Goal: Task Accomplishment & Management: Use online tool/utility

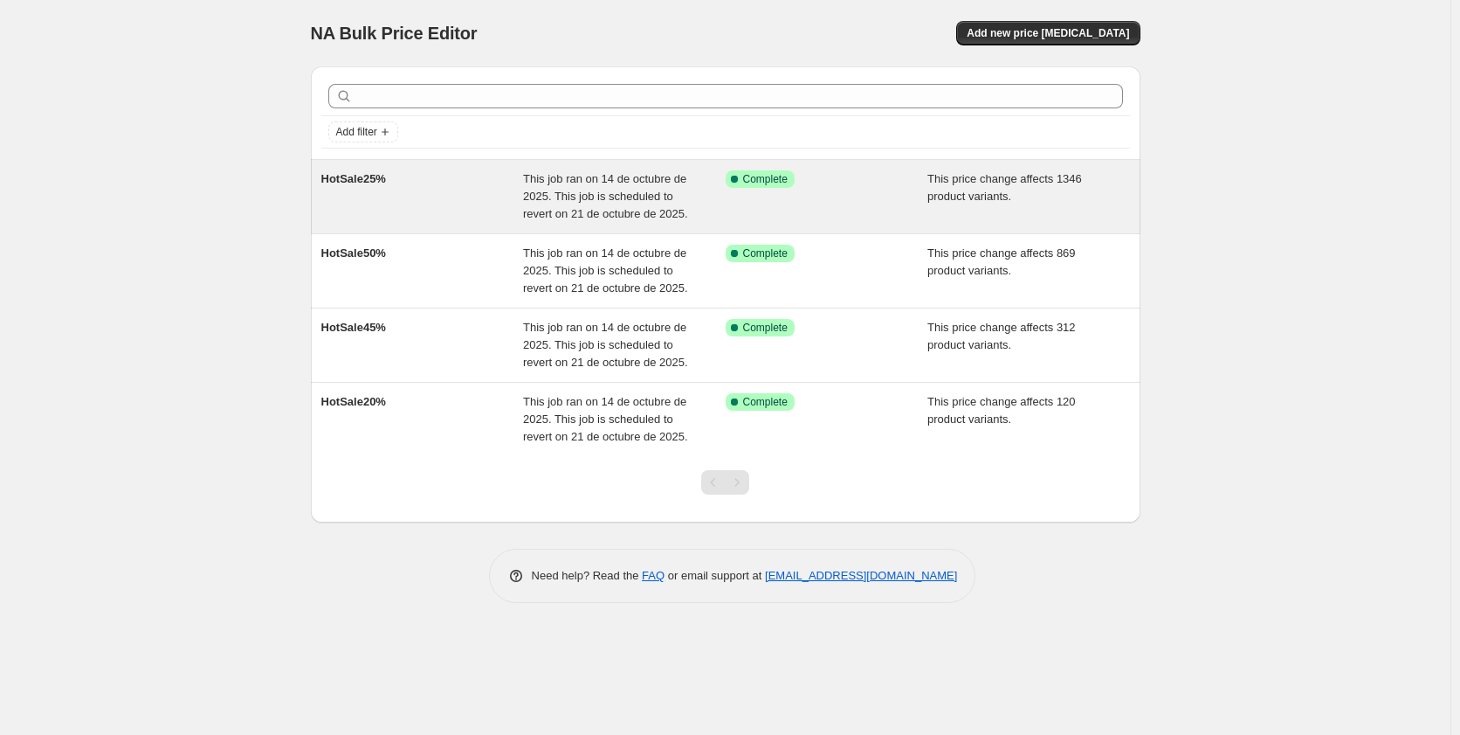
click at [535, 196] on span "This job ran on 14 de octubre de 2025. This job is scheduled to revert on 21 de…" at bounding box center [605, 196] width 165 height 48
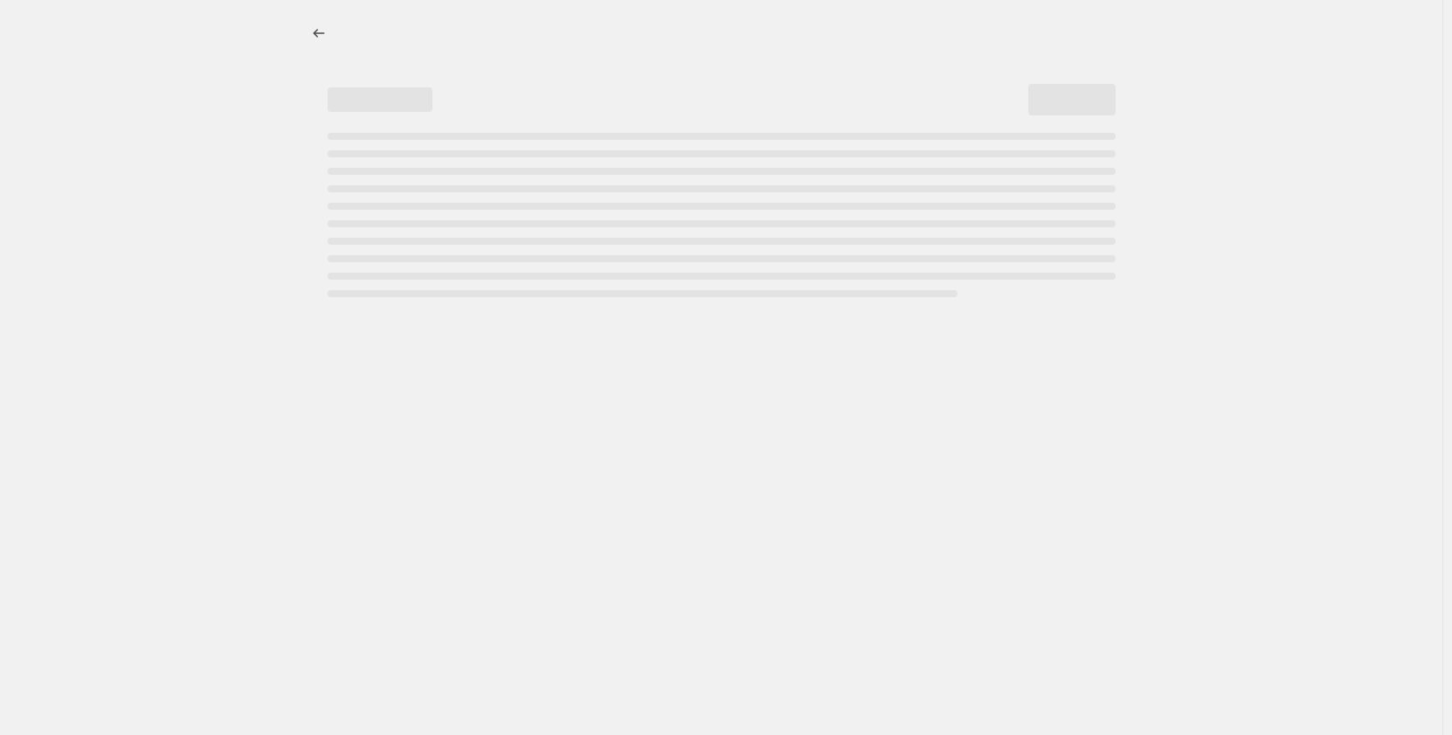
select select "pcap"
select select "by"
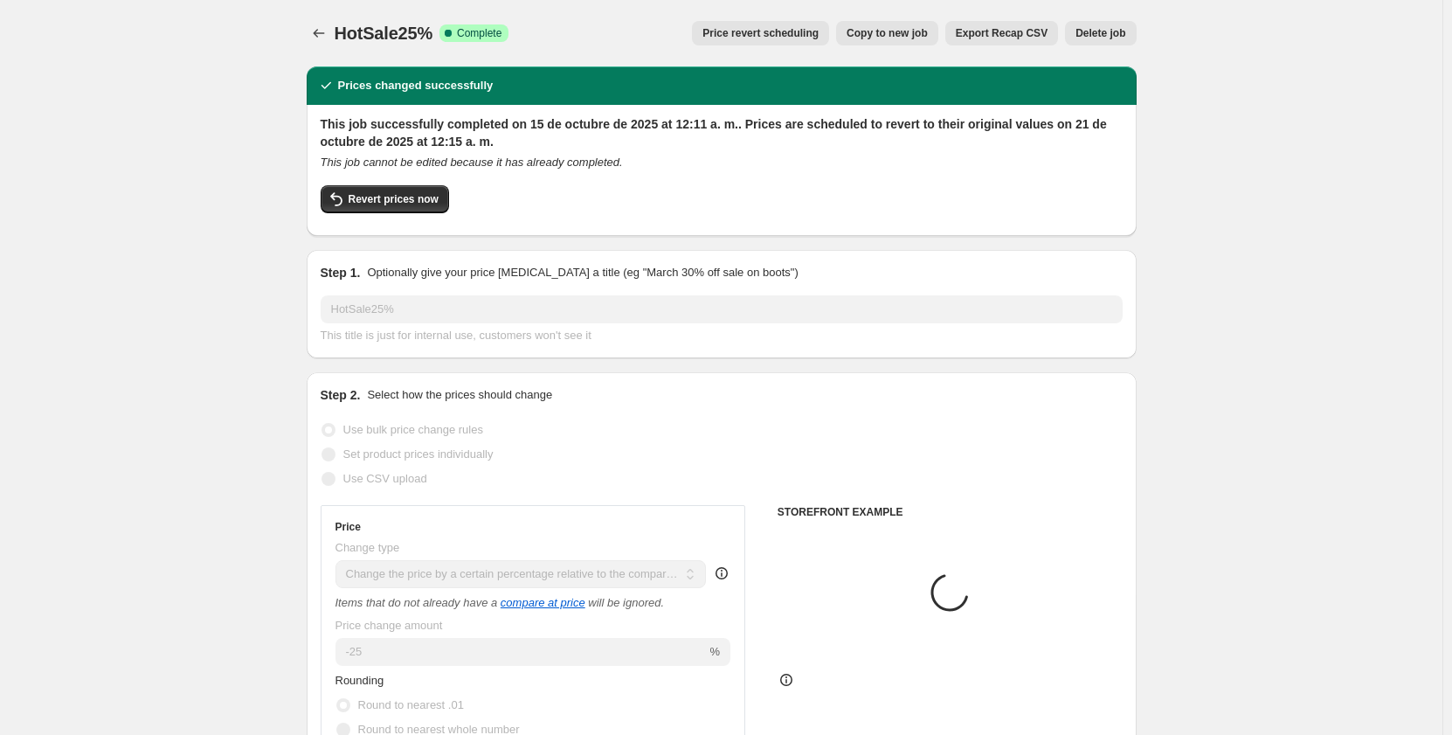
select select "tag"
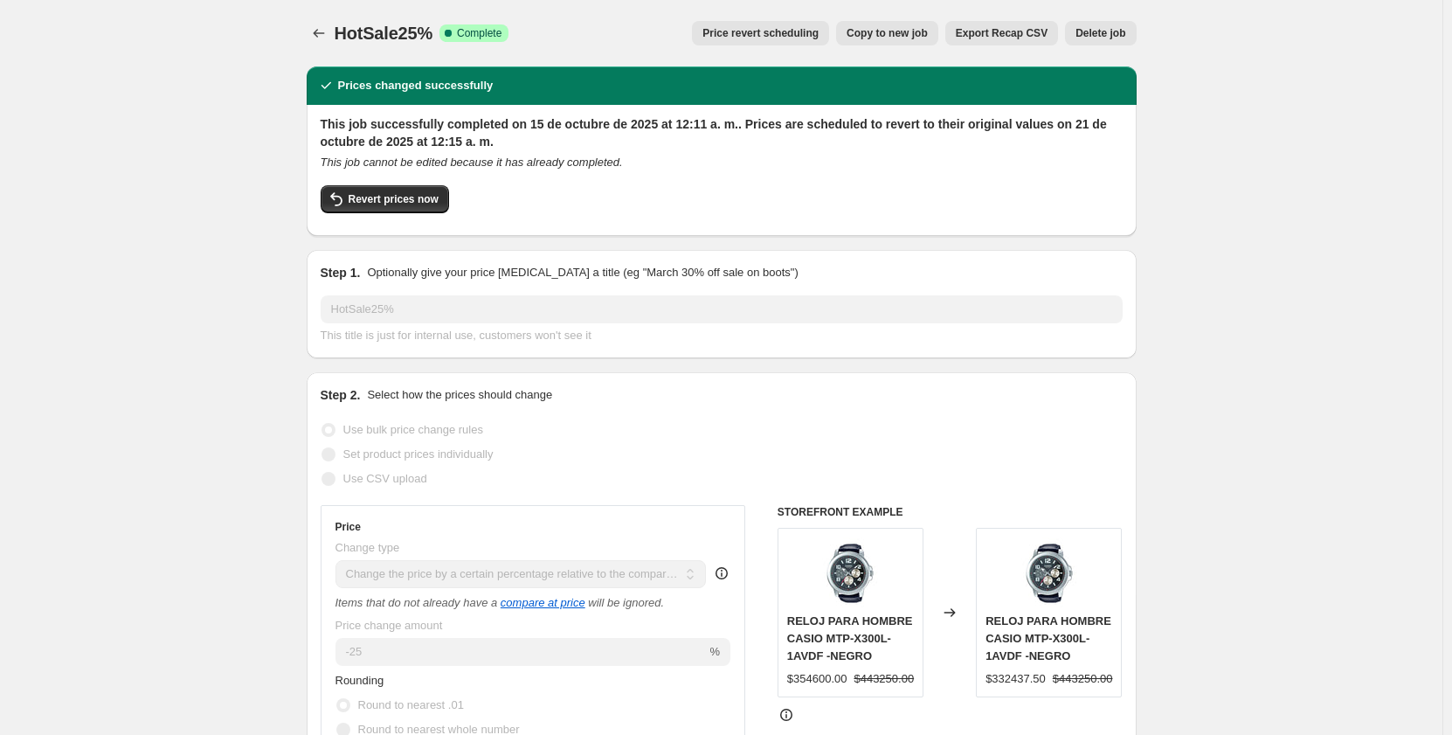
click at [909, 31] on span "Copy to new job" at bounding box center [886, 33] width 81 height 14
select select "pcap"
select select "by"
select select "tag"
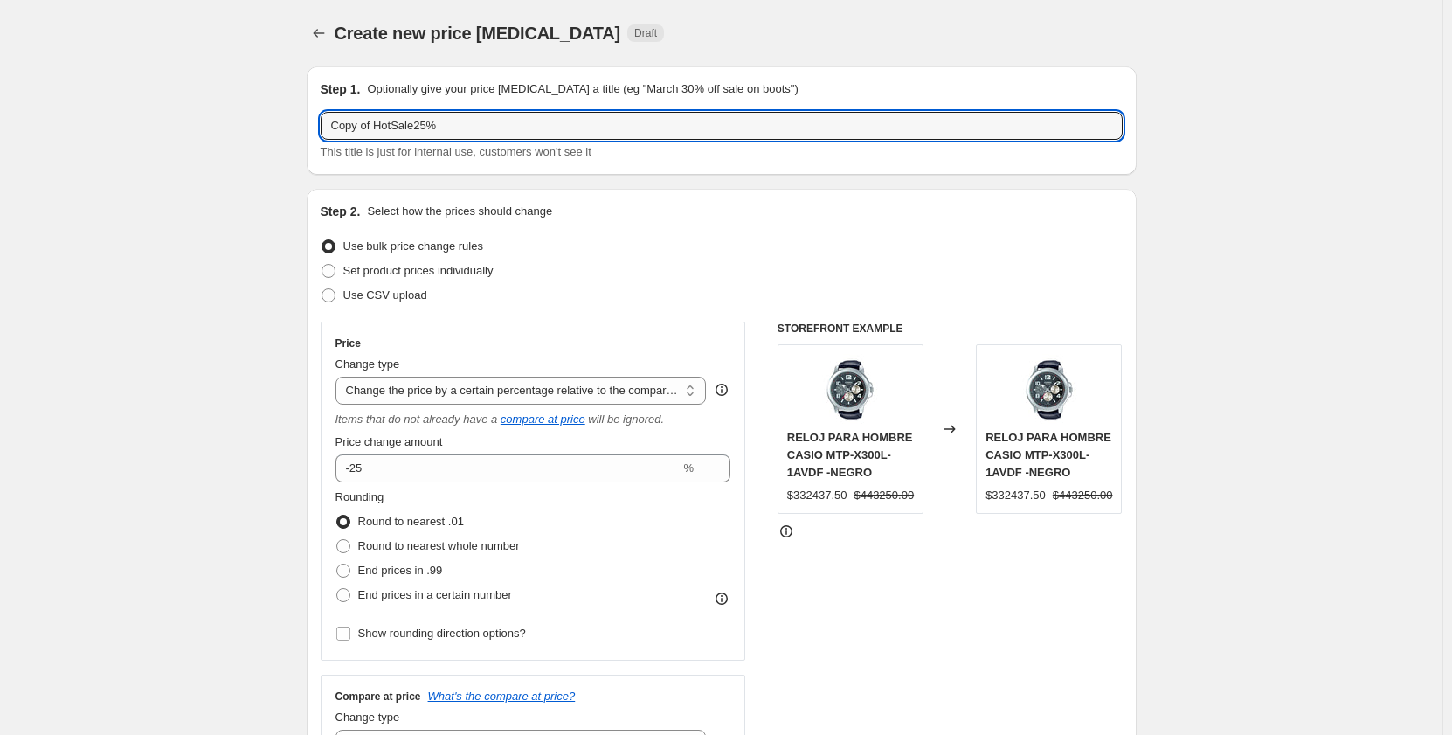
drag, startPoint x: 379, startPoint y: 127, endPoint x: 316, endPoint y: 124, distance: 62.9
click at [316, 124] on div "Step 1. Optionally give your price [MEDICAL_DATA] a title (eg "March 30% off sa…" at bounding box center [722, 120] width 830 height 108
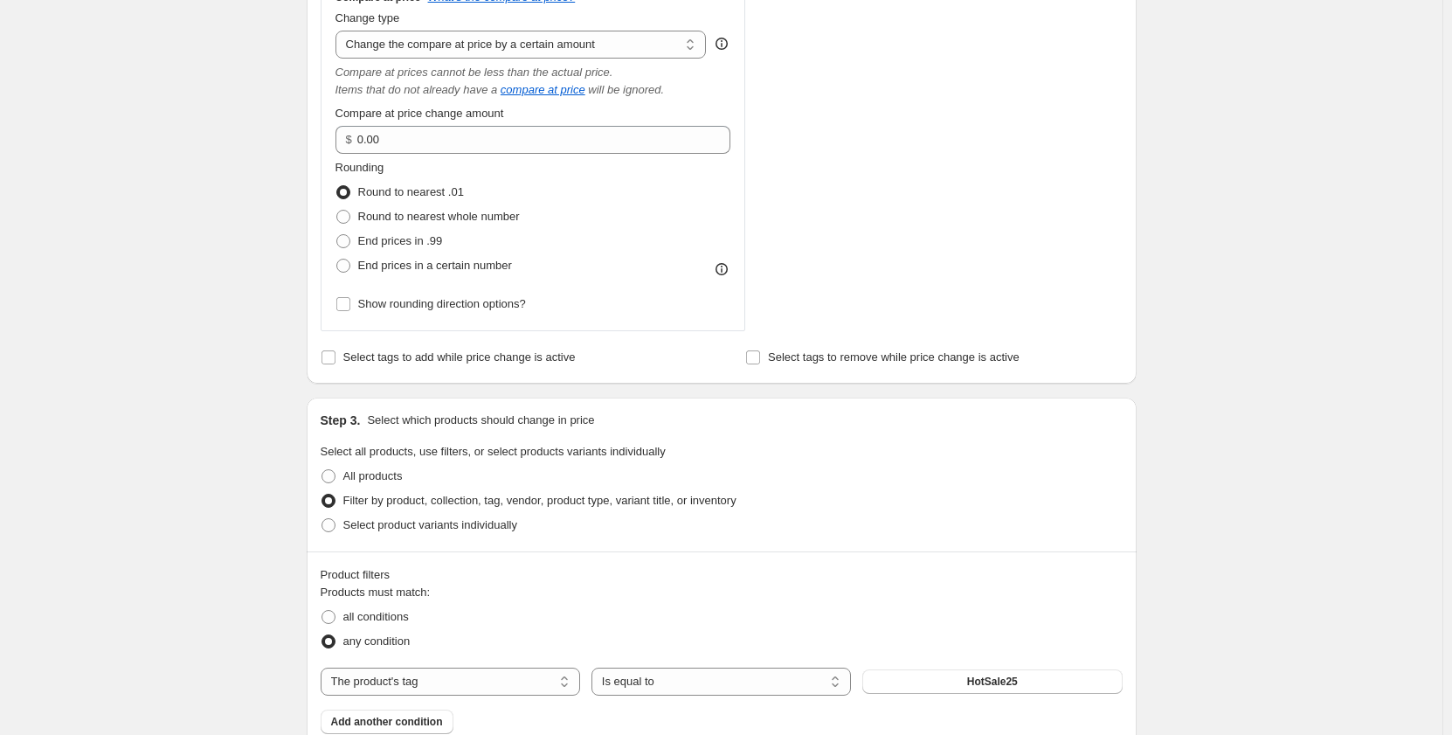
scroll to position [786, 0]
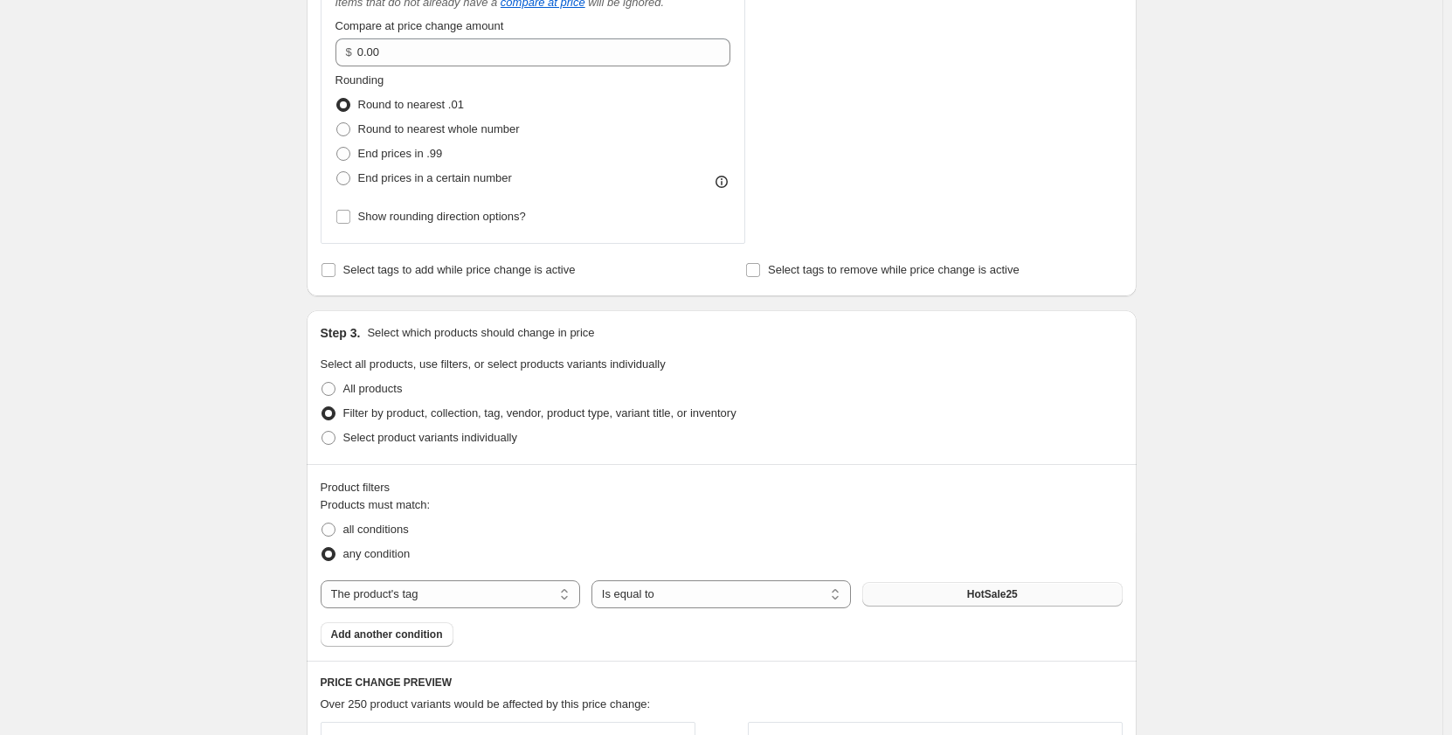
type input "General25%"
click at [967, 598] on button "HotSale25" at bounding box center [991, 594] width 259 height 24
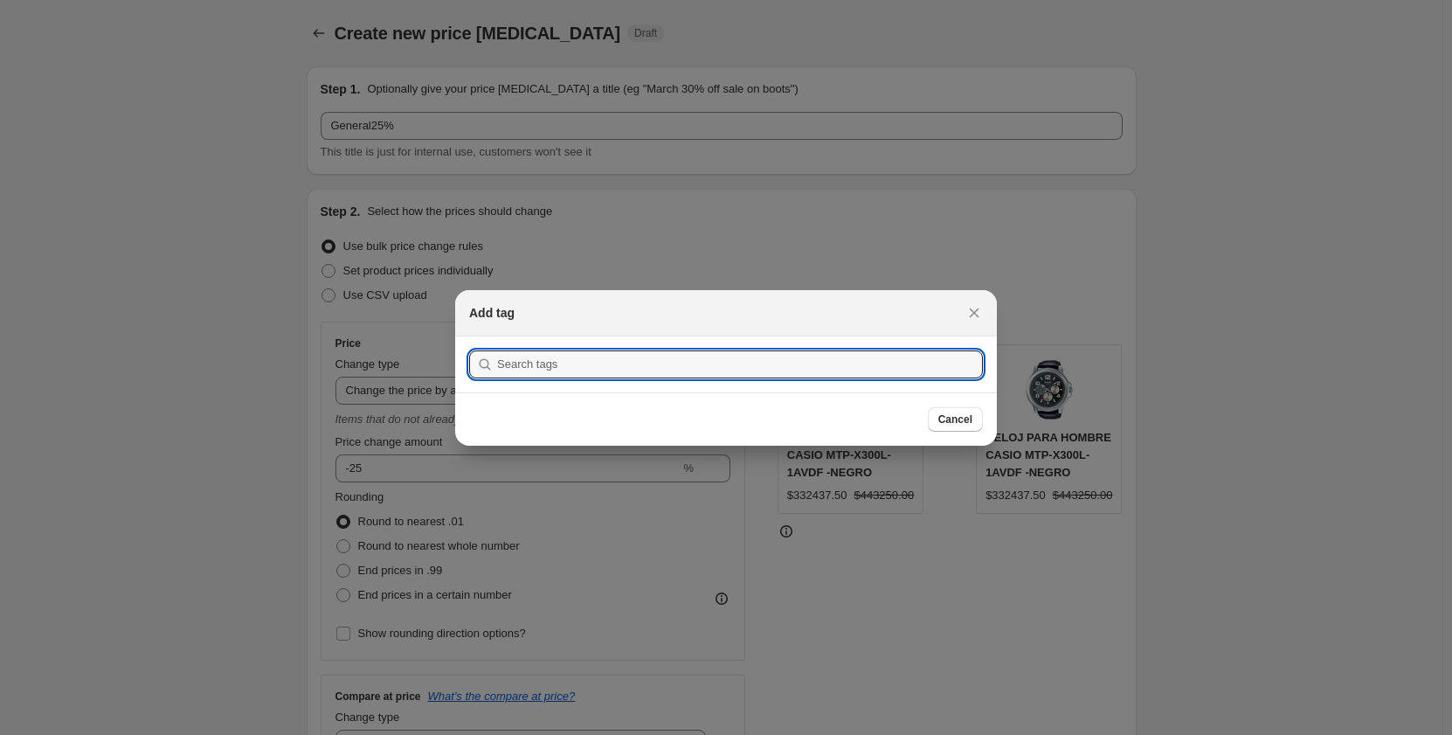
scroll to position [0, 0]
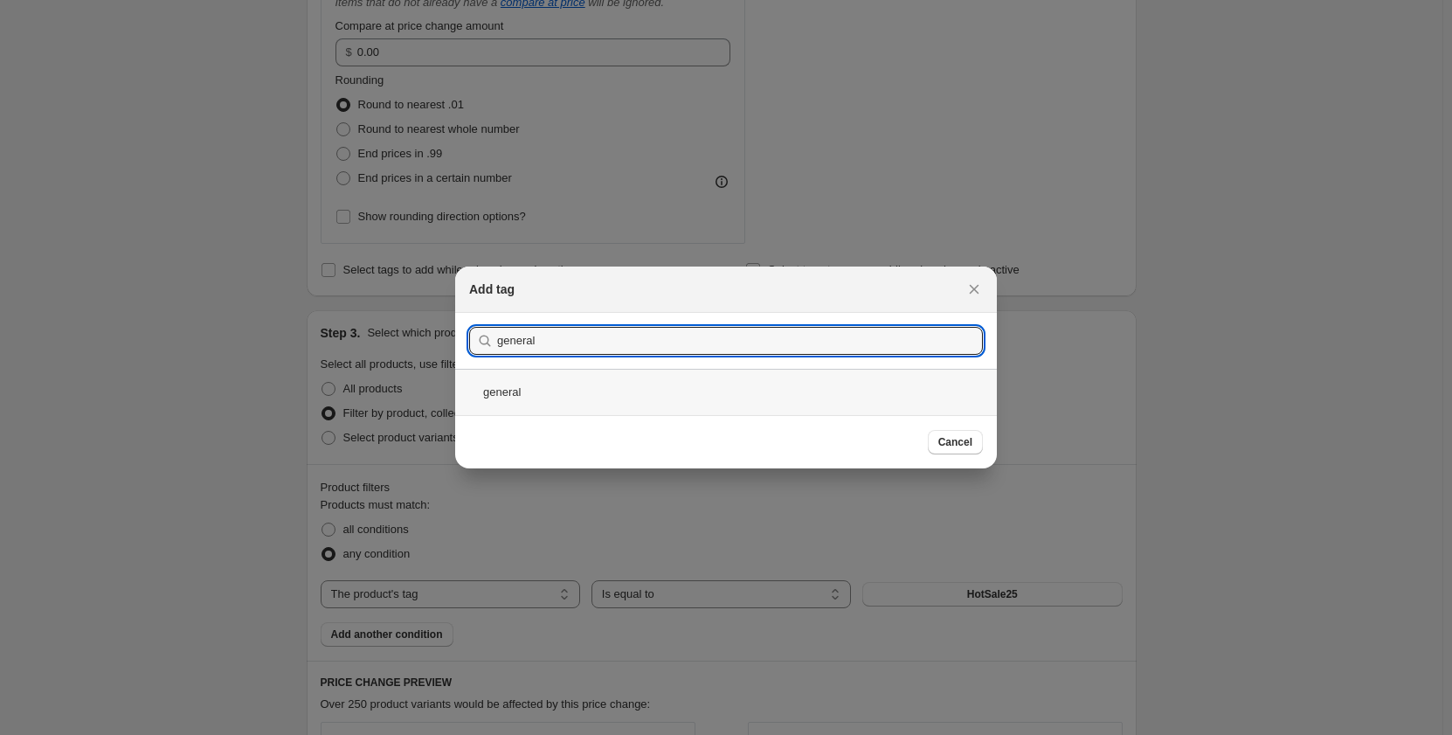
type input "general"
click at [517, 384] on div "general" at bounding box center [726, 392] width 542 height 46
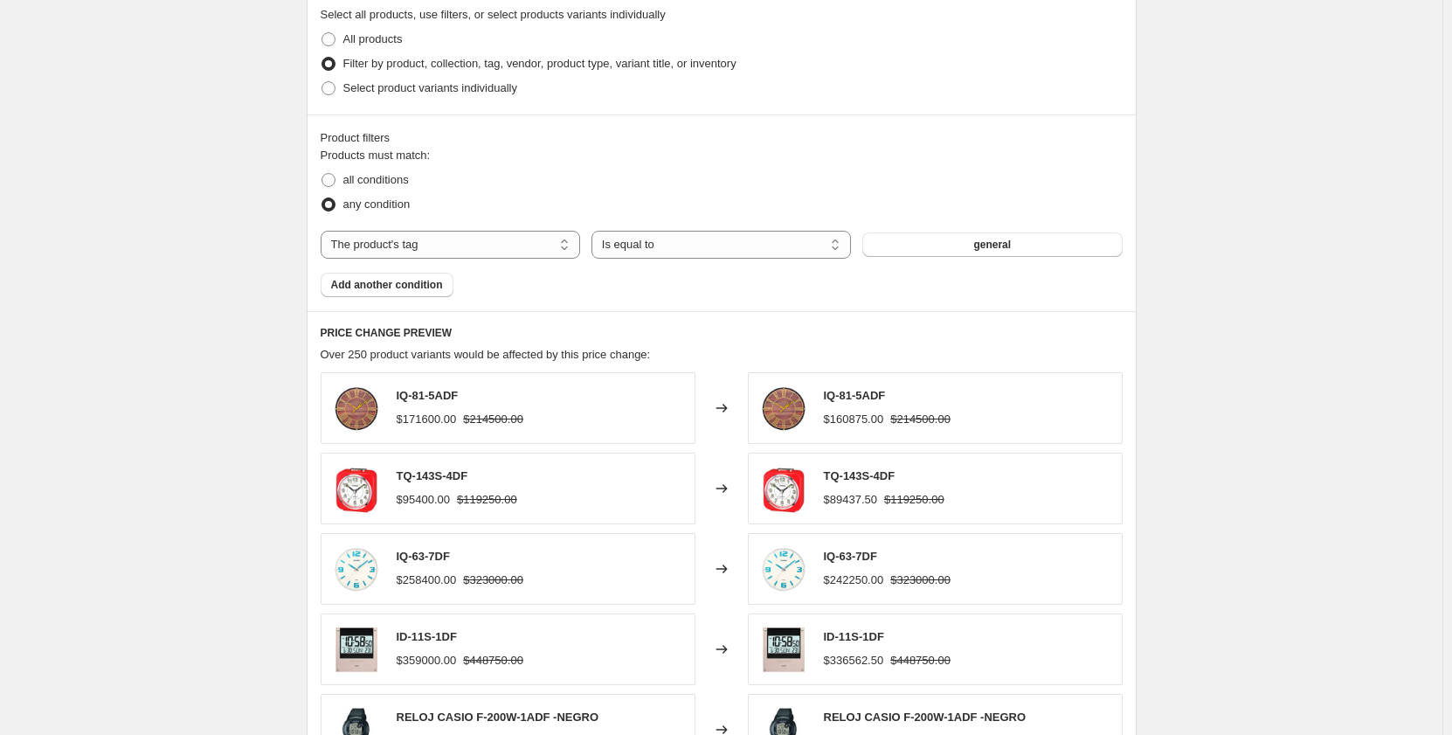
scroll to position [1397, 0]
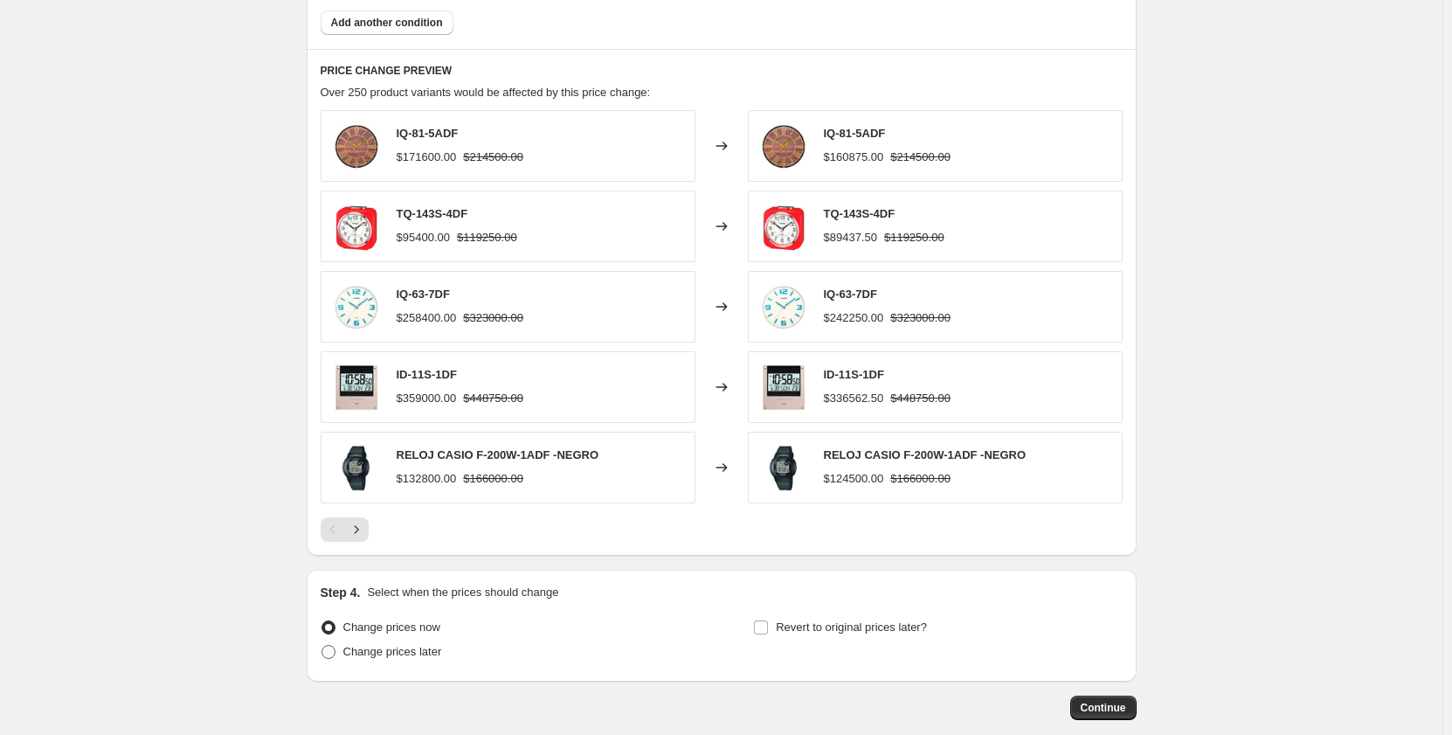
click at [335, 652] on span at bounding box center [328, 652] width 14 height 14
click at [322, 645] on input "Change prices later" at bounding box center [321, 645] width 1 height 1
radio input "true"
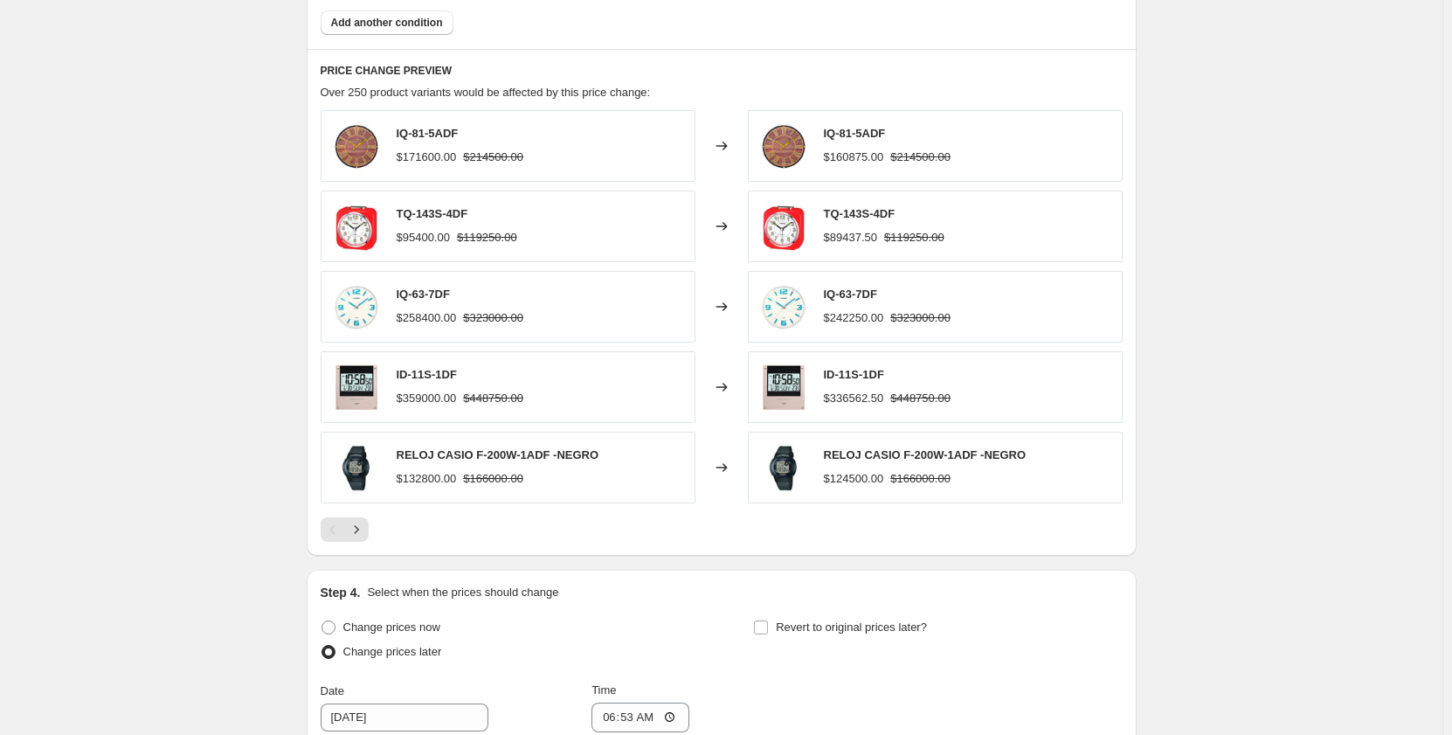
scroll to position [1572, 0]
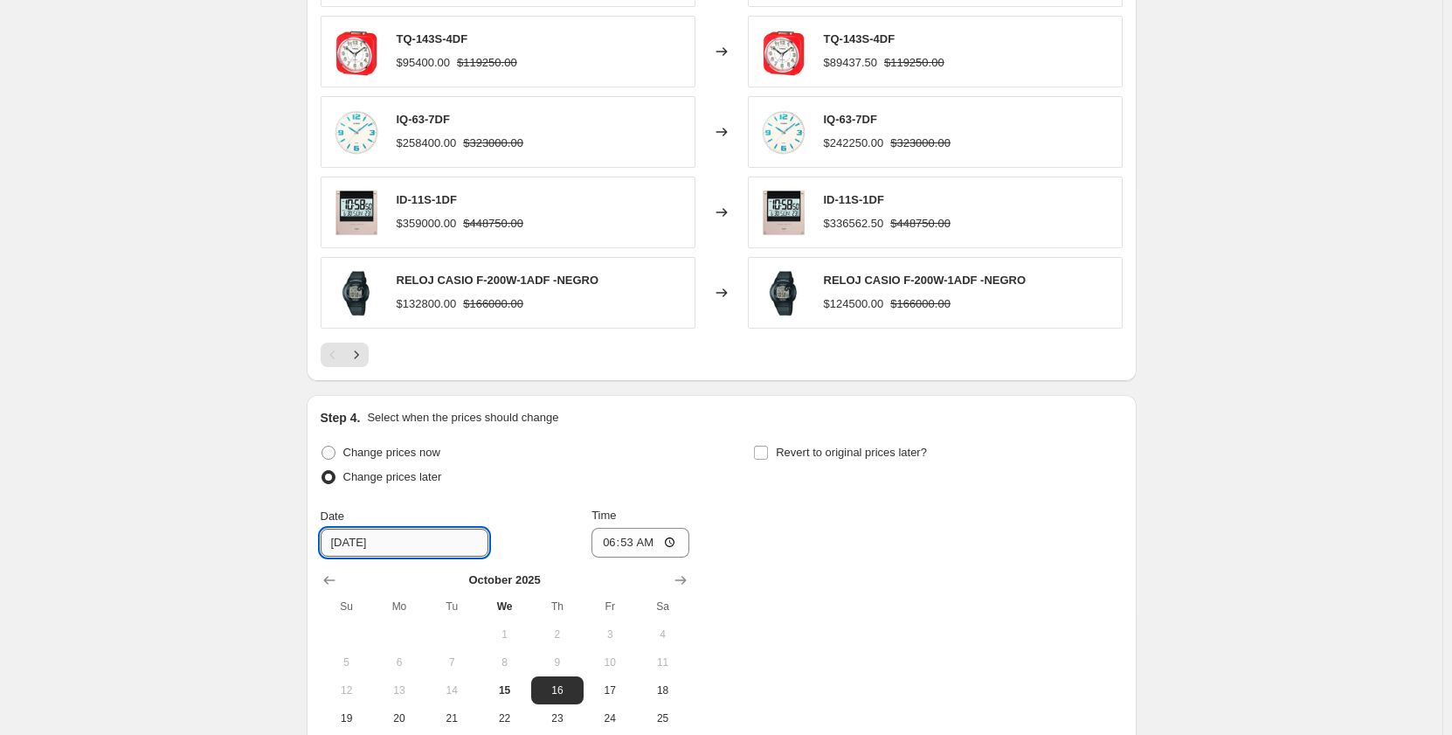
drag, startPoint x: 353, startPoint y: 545, endPoint x: 364, endPoint y: 549, distance: 11.9
click at [364, 549] on input "[DATE]" at bounding box center [405, 542] width 168 height 28
type input "[DATE]"
click at [621, 545] on input "06:53" at bounding box center [640, 543] width 98 height 30
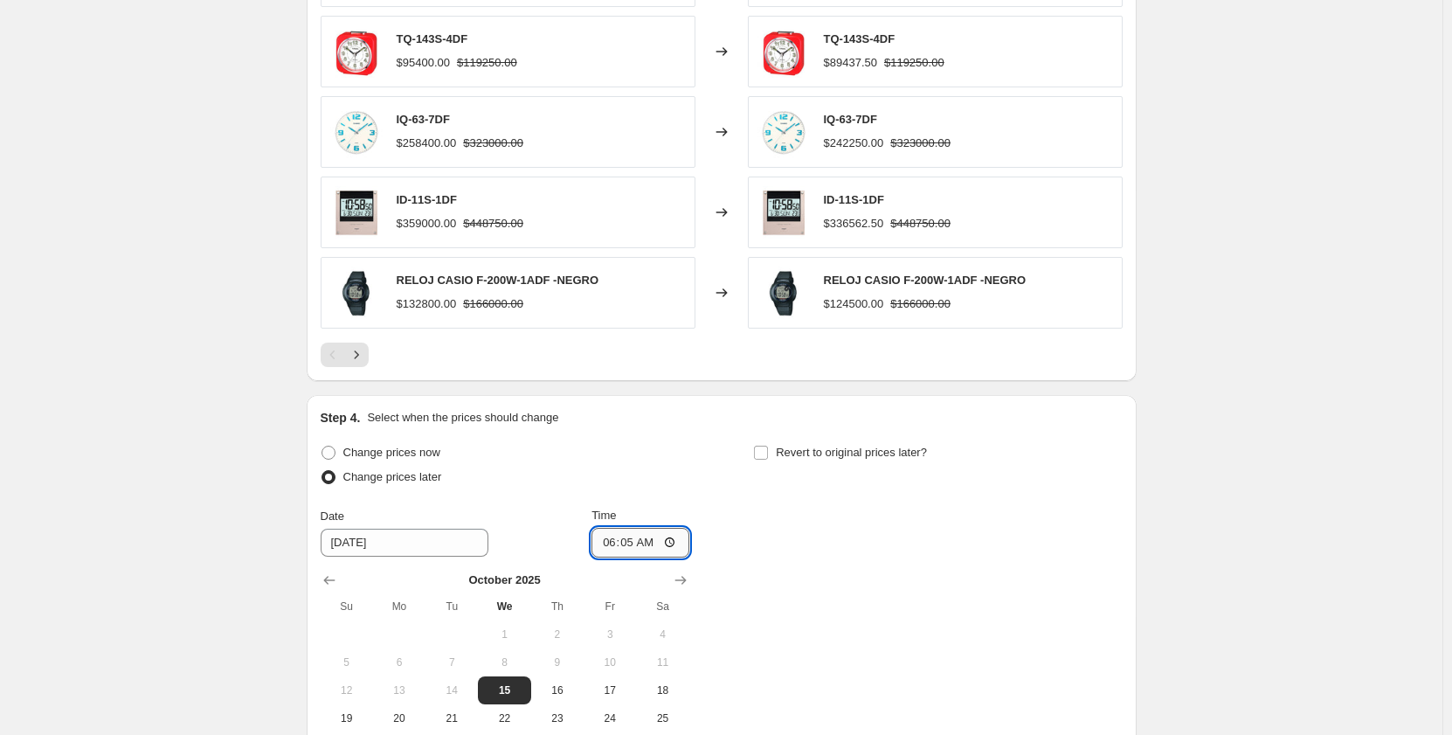
type input "06:56"
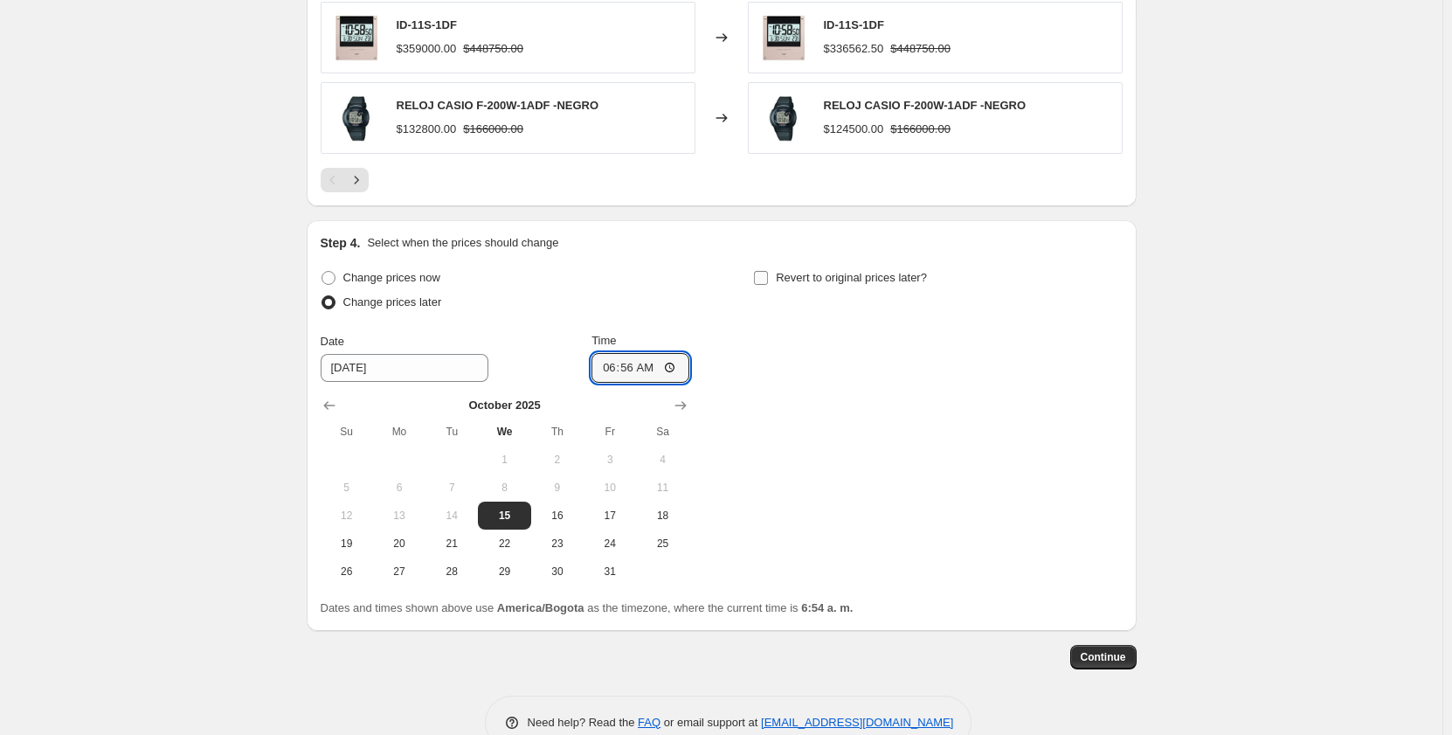
click at [766, 279] on input "Revert to original prices later?" at bounding box center [761, 278] width 14 height 14
checkbox input "true"
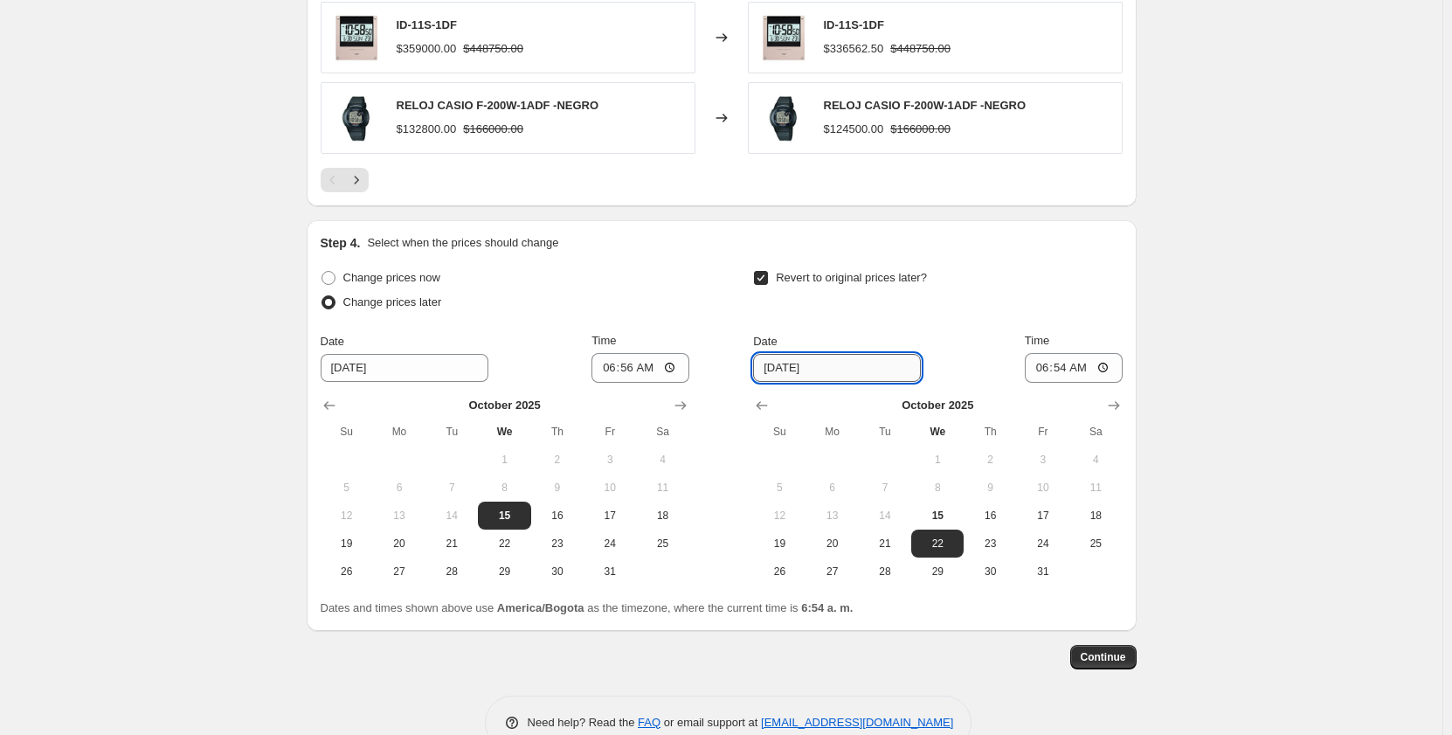
click at [794, 370] on input "[DATE]" at bounding box center [837, 368] width 168 height 28
type input "[DATE]"
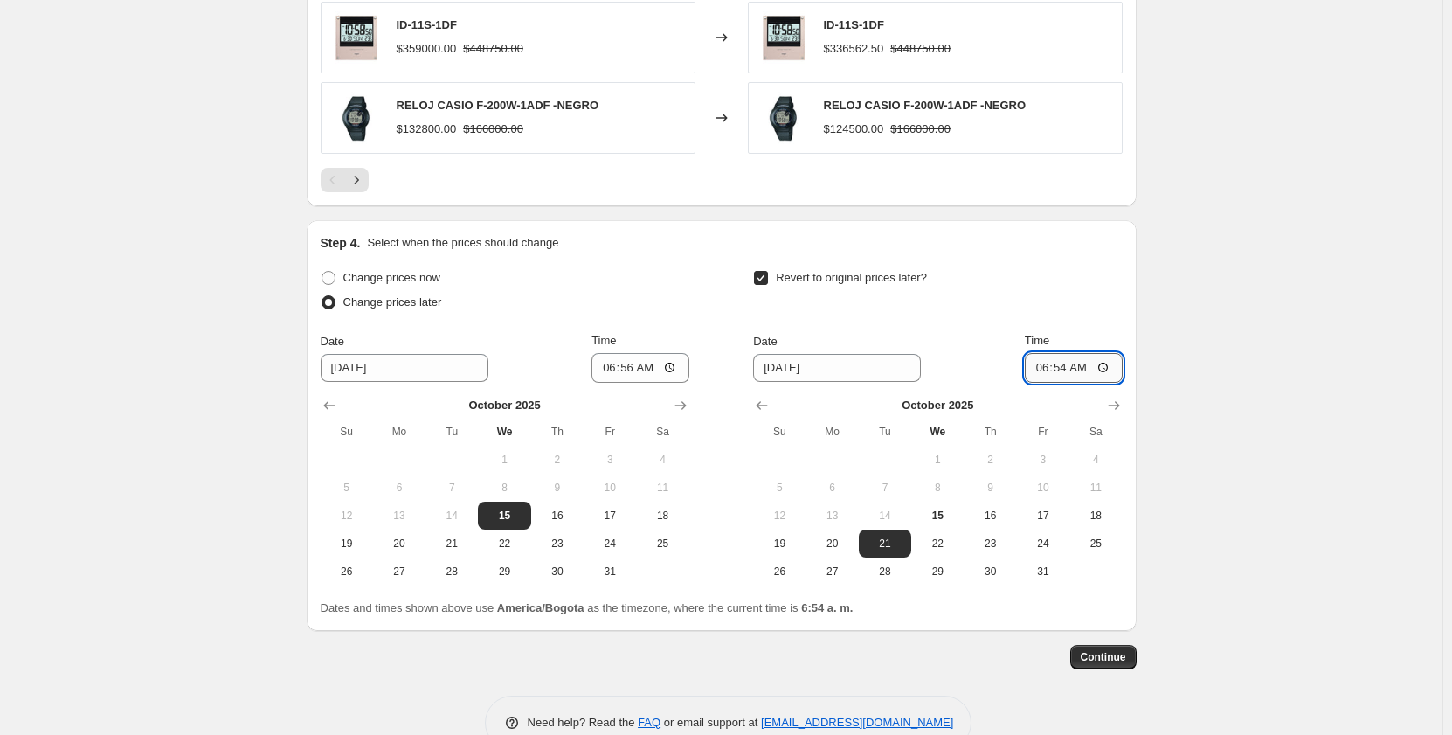
click at [1040, 371] on input "06:54" at bounding box center [1074, 368] width 98 height 30
type input "01:00"
click at [1112, 658] on span "Continue" at bounding box center [1102, 657] width 45 height 14
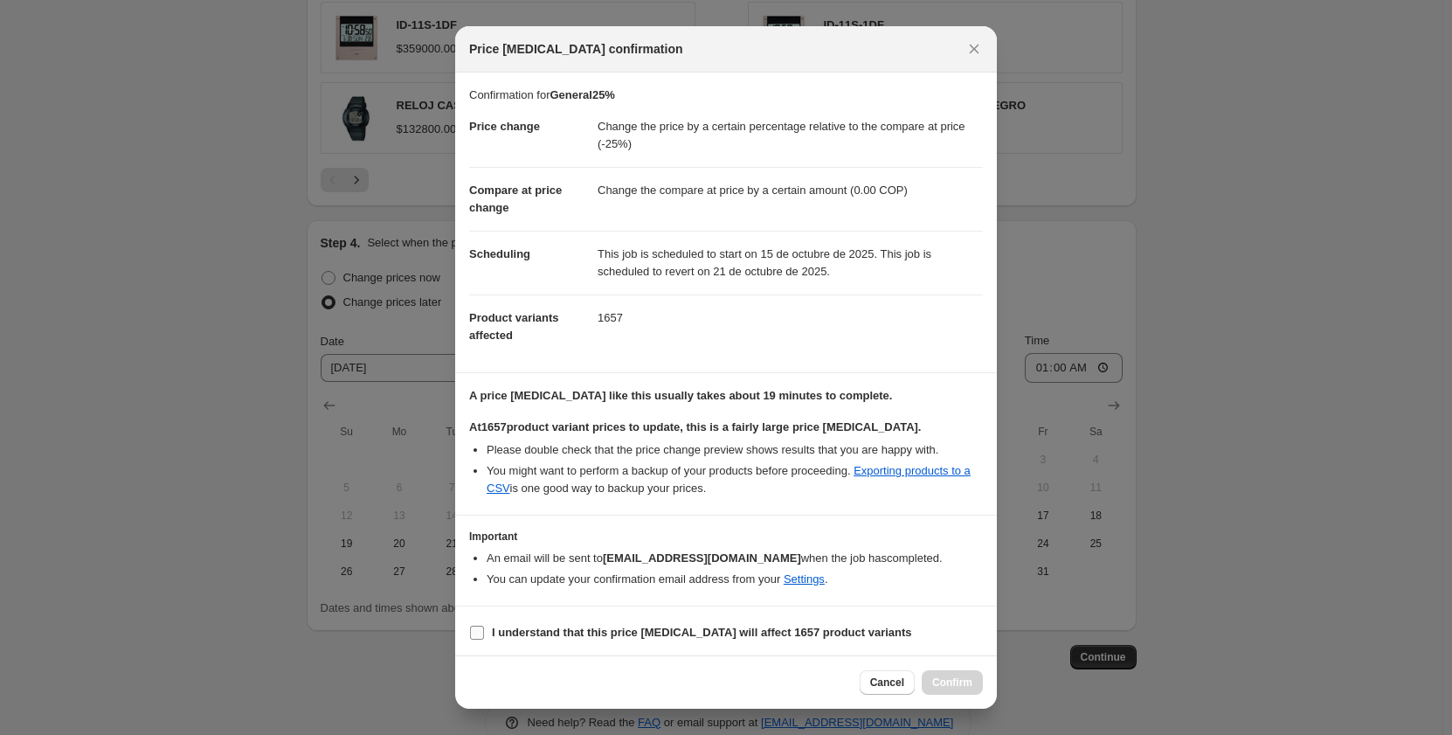
click at [478, 632] on input "I understand that this price [MEDICAL_DATA] will affect 1657 product variants" at bounding box center [477, 632] width 14 height 14
checkbox input "true"
click at [951, 680] on span "Confirm" at bounding box center [952, 682] width 40 height 14
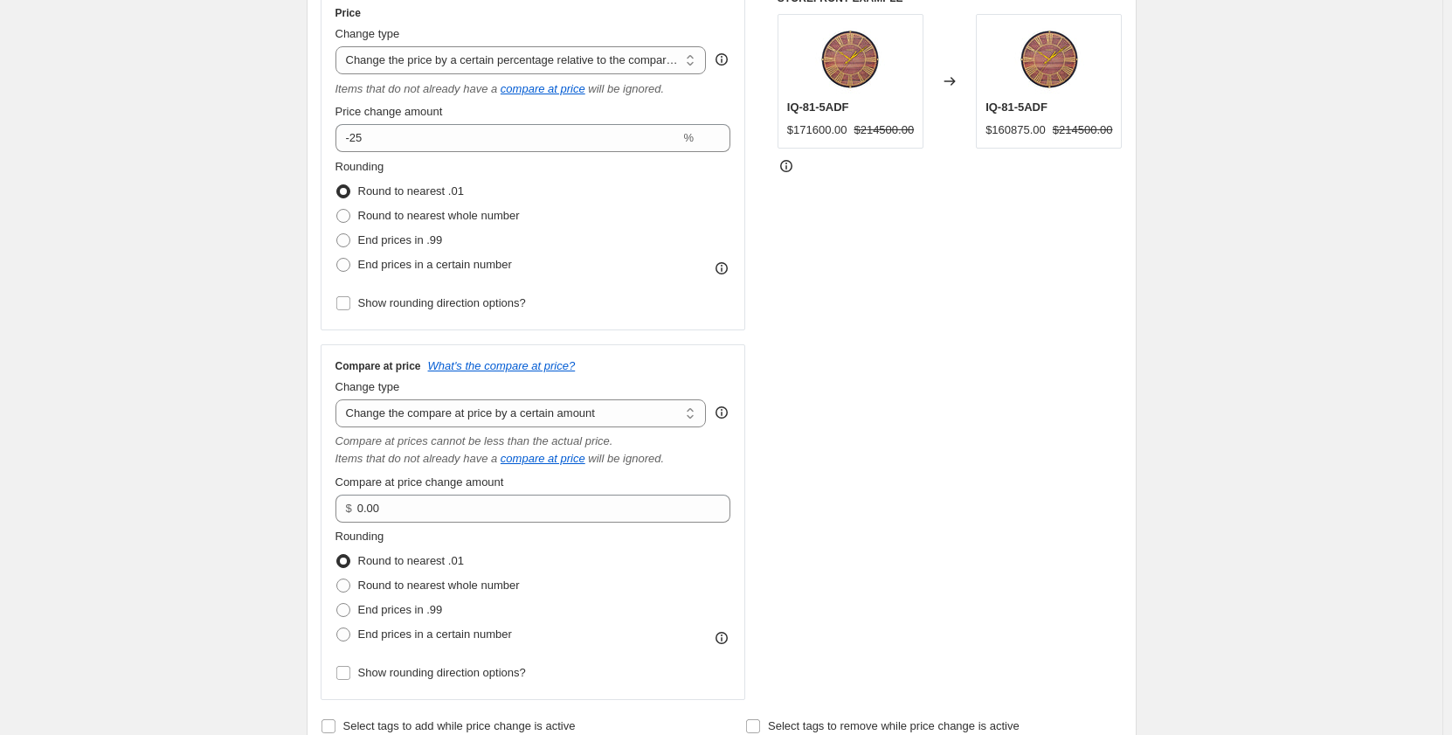
scroll to position [175, 0]
